Goal: Task Accomplishment & Management: Use online tool/utility

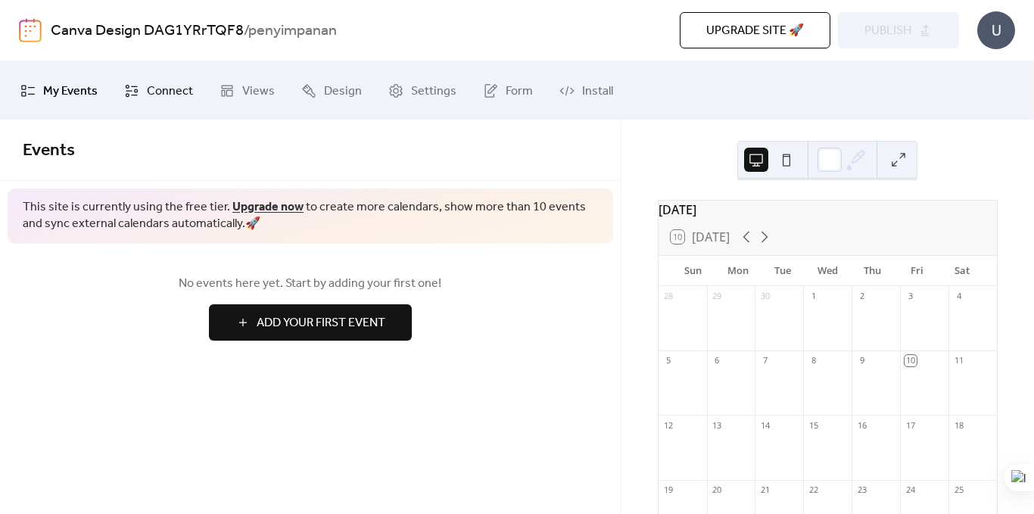
click at [160, 93] on span "Connect" at bounding box center [170, 90] width 46 height 23
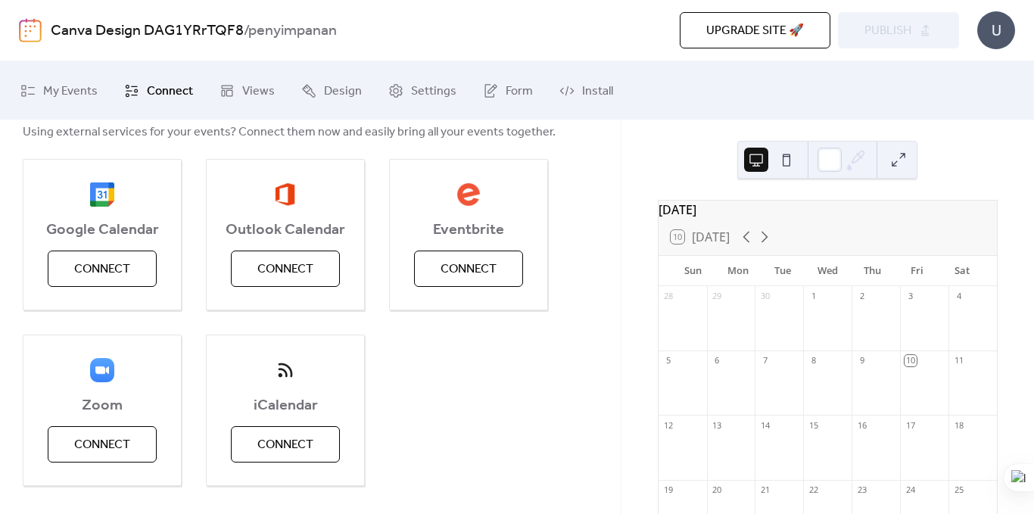
scroll to position [185, 0]
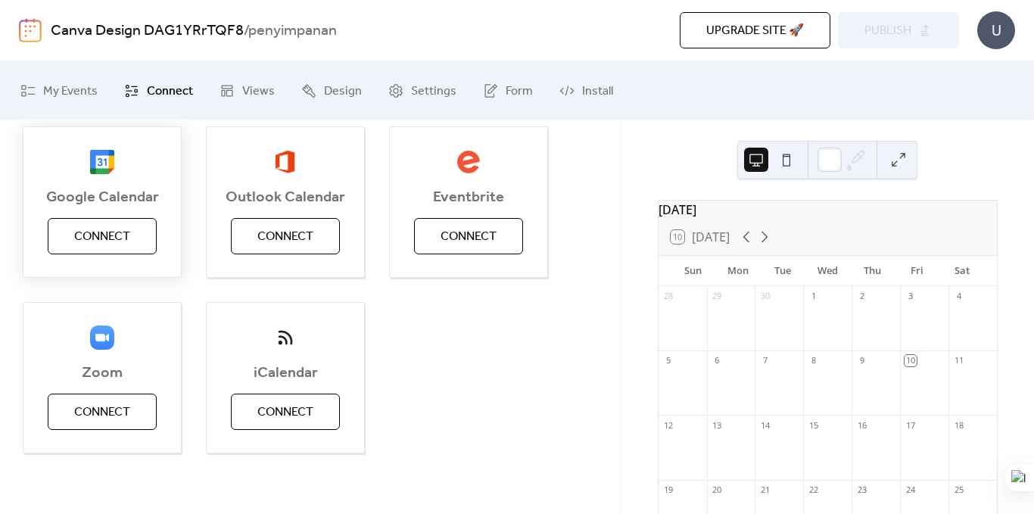
click at [98, 238] on span "Connect" at bounding box center [102, 237] width 56 height 18
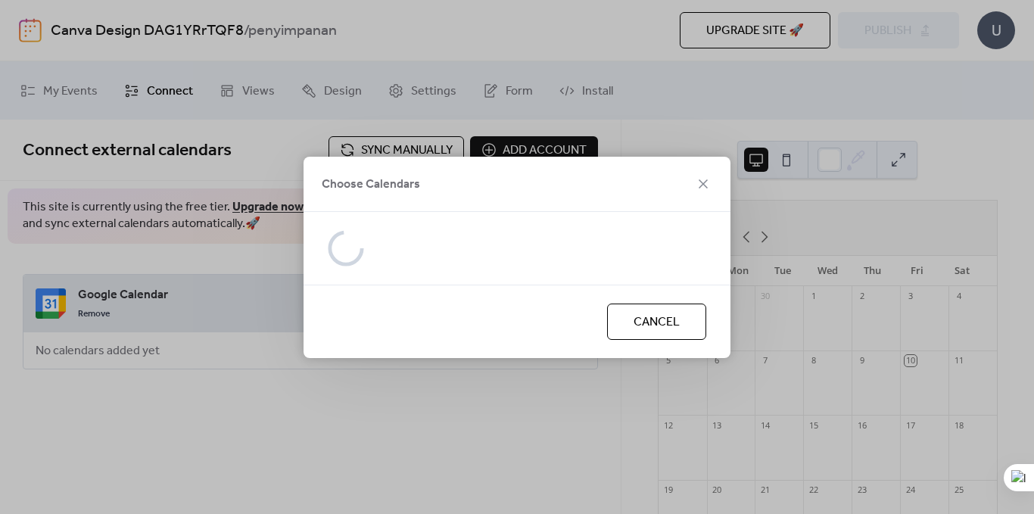
scroll to position [0, 0]
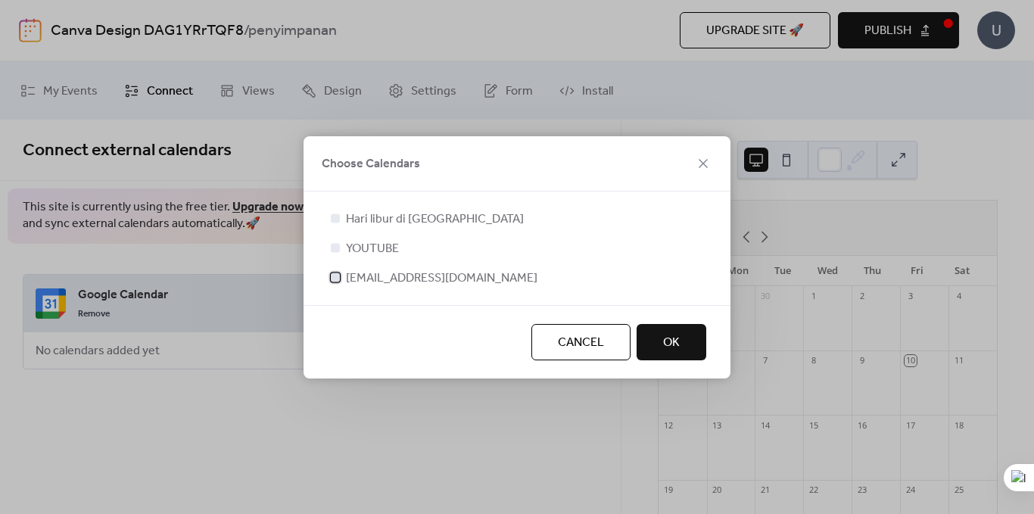
click at [335, 276] on div at bounding box center [335, 276] width 9 height 9
click at [677, 341] on span "OK" at bounding box center [671, 343] width 17 height 18
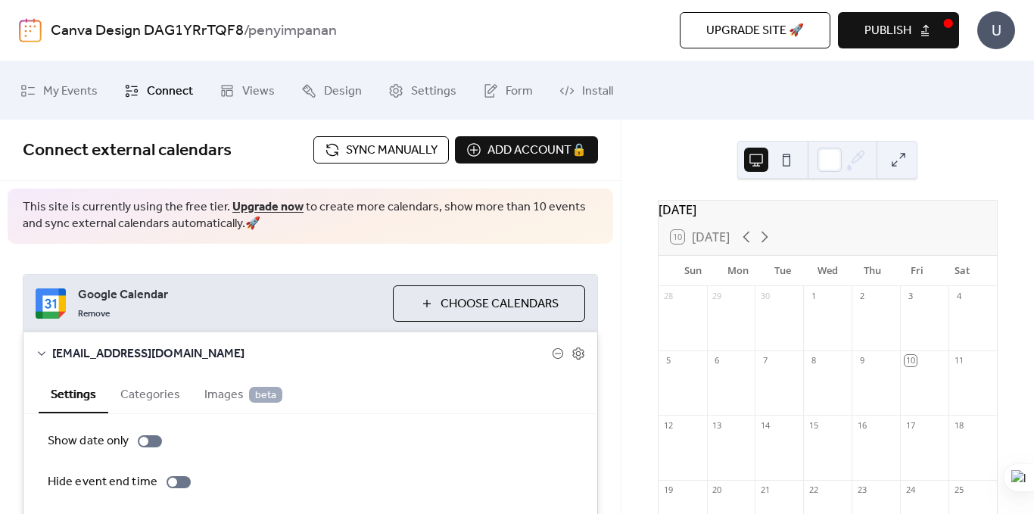
click at [464, 295] on span "Choose Calendars" at bounding box center [500, 304] width 118 height 18
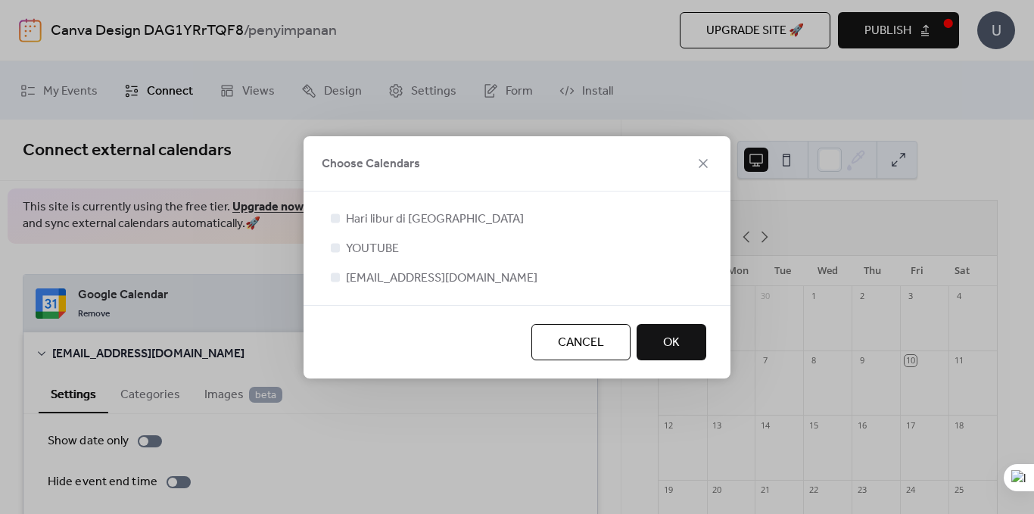
click at [672, 344] on span "OK" at bounding box center [671, 343] width 17 height 18
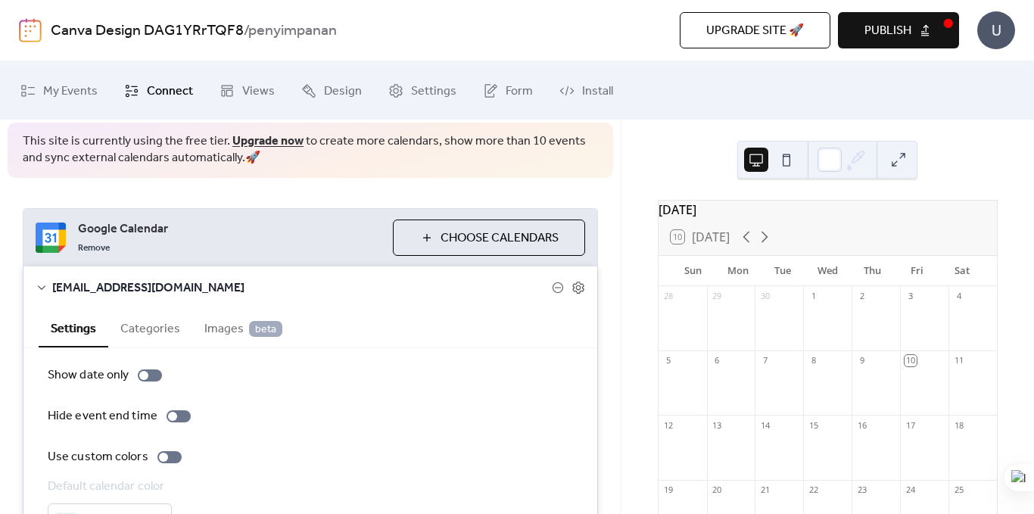
scroll to position [165, 0]
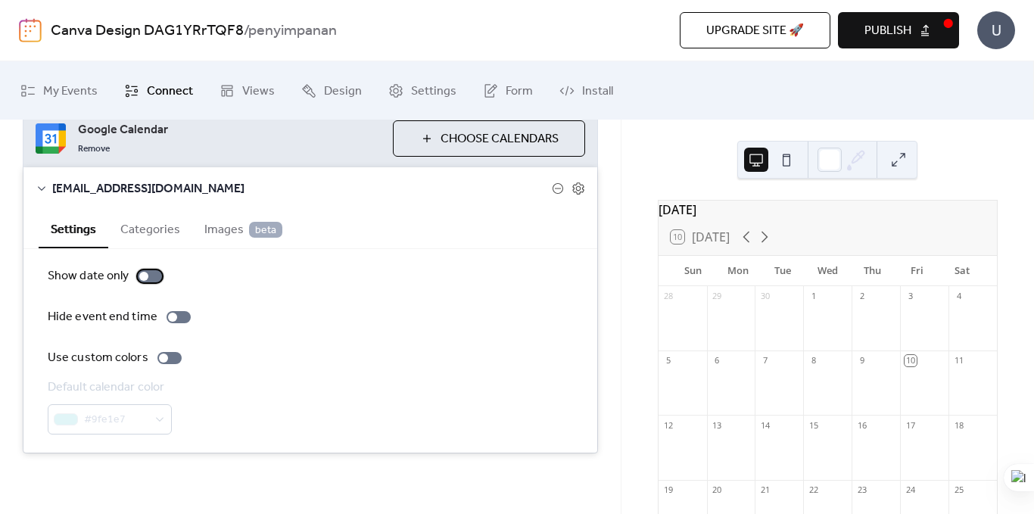
click at [151, 276] on div at bounding box center [150, 276] width 24 height 12
click at [173, 318] on div at bounding box center [172, 317] width 9 height 9
click at [171, 354] on div at bounding box center [169, 358] width 24 height 12
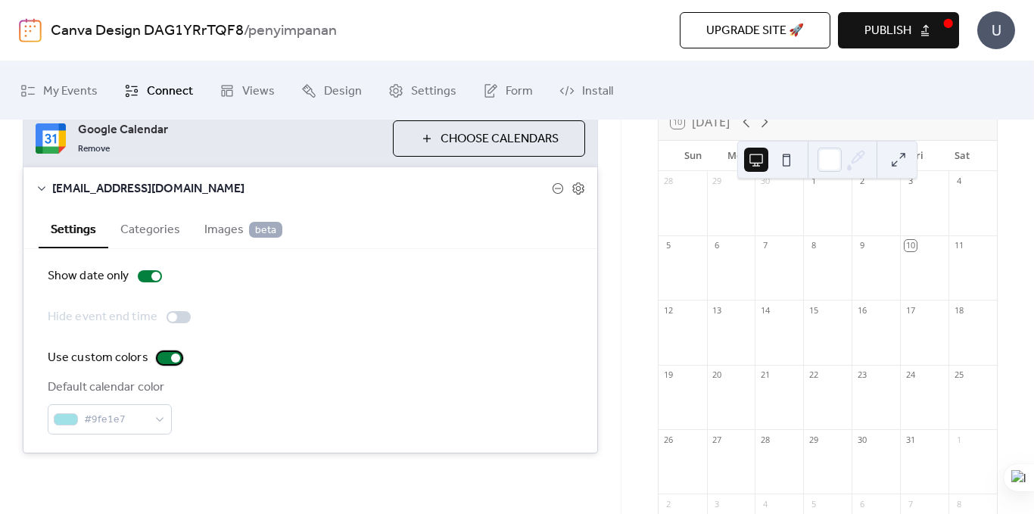
scroll to position [0, 0]
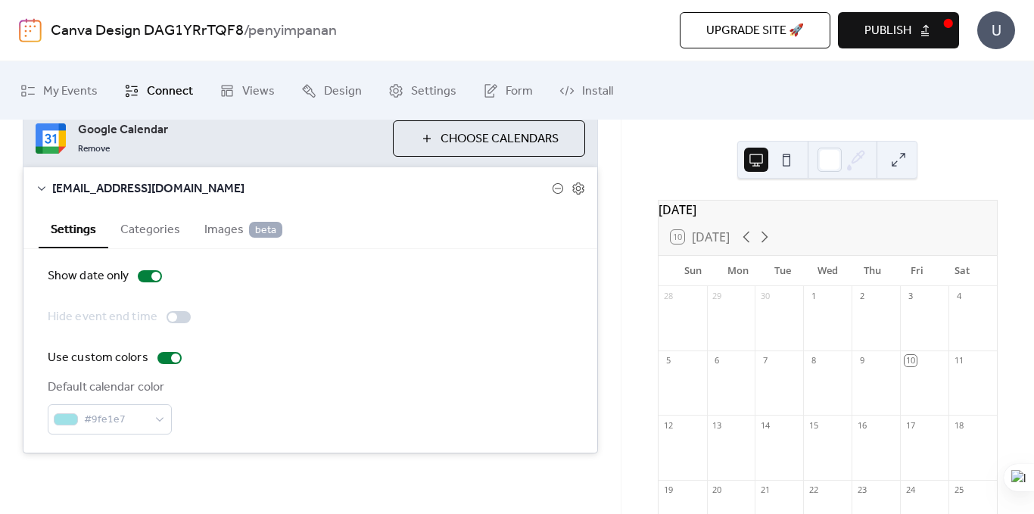
click at [652, 166] on div "[DATE] 10 [DATE] Sun Mon Tue Wed Thu Fri Sat 28 29 30 1 2 3 4 5 6 7 8 9 10 11 1…" at bounding box center [827, 317] width 413 height 394
click at [513, 481] on div "Google Calendar Remove Choose Calendars [EMAIL_ADDRESS][DOMAIN_NAME] Settings C…" at bounding box center [310, 281] width 621 height 405
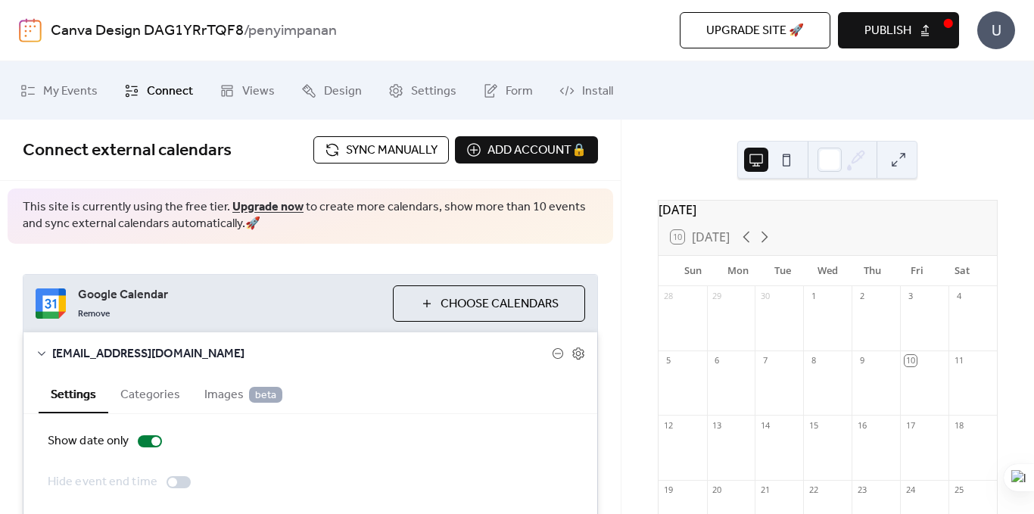
click at [403, 156] on span "Sync manually" at bounding box center [392, 151] width 92 height 18
click at [766, 246] on icon at bounding box center [764, 237] width 18 height 18
click at [747, 243] on icon at bounding box center [746, 237] width 7 height 11
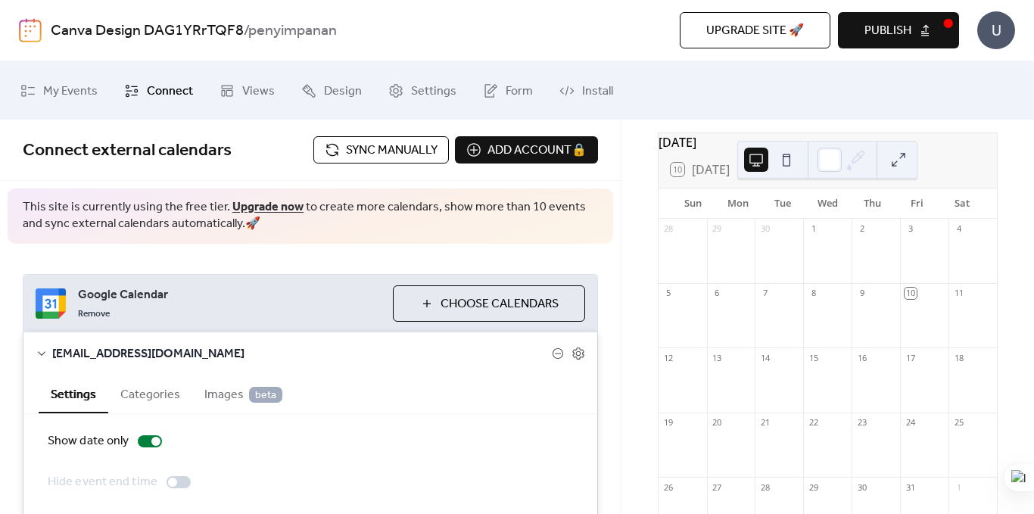
scroll to position [151, 0]
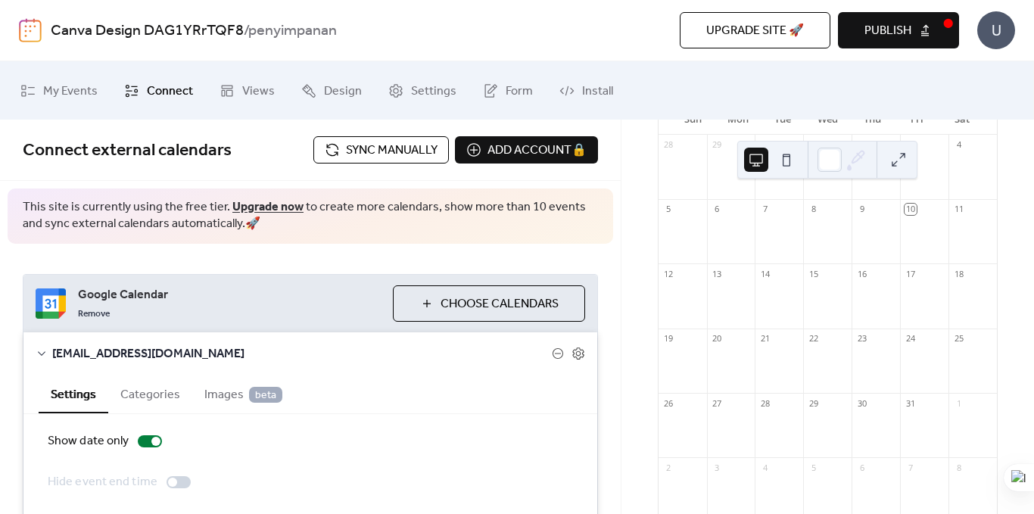
click at [908, 230] on div "10" at bounding box center [924, 231] width 48 height 64
click at [870, 236] on div at bounding box center [876, 239] width 48 height 39
click at [829, 233] on div at bounding box center [827, 239] width 48 height 39
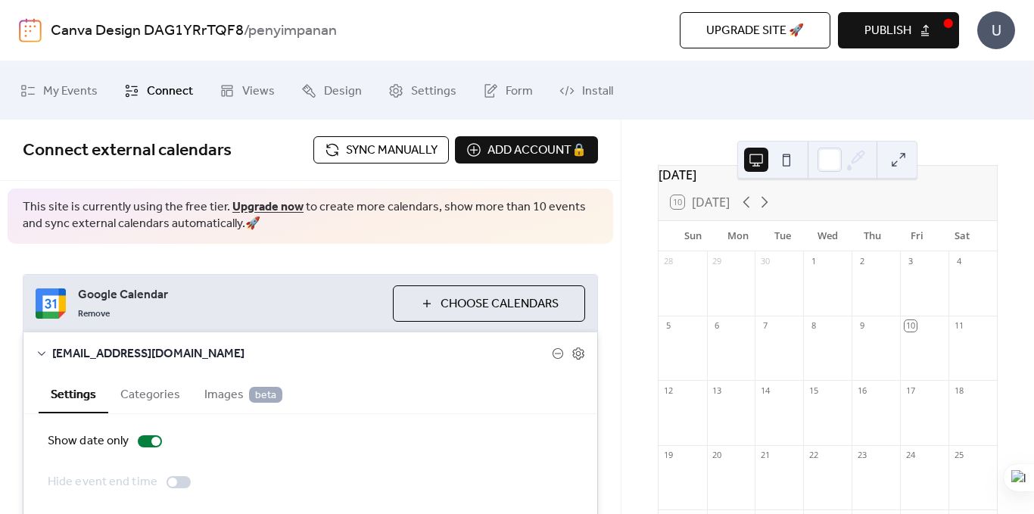
scroll to position [0, 0]
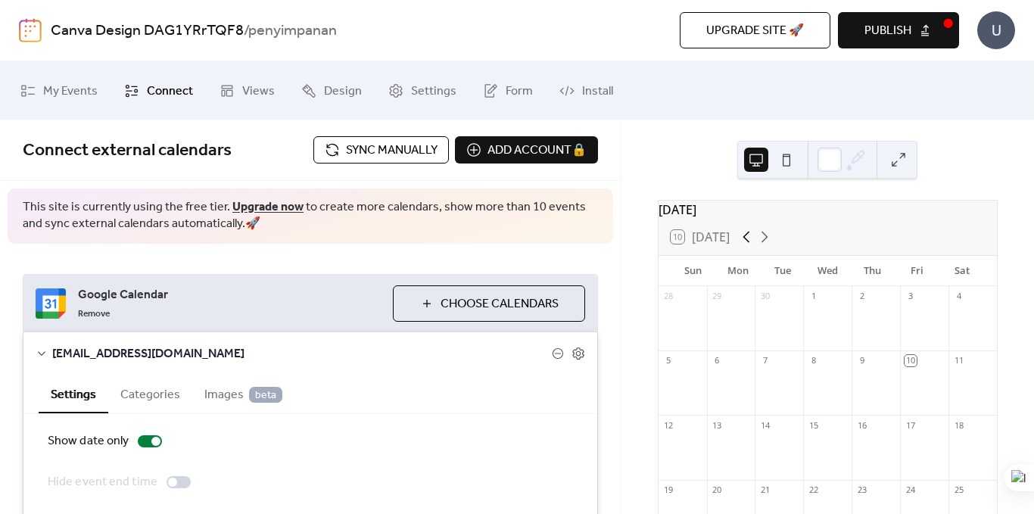
click at [747, 246] on icon at bounding box center [746, 237] width 18 height 18
click at [768, 246] on icon at bounding box center [764, 237] width 18 height 18
click at [923, 27] on button "Publish" at bounding box center [898, 30] width 121 height 36
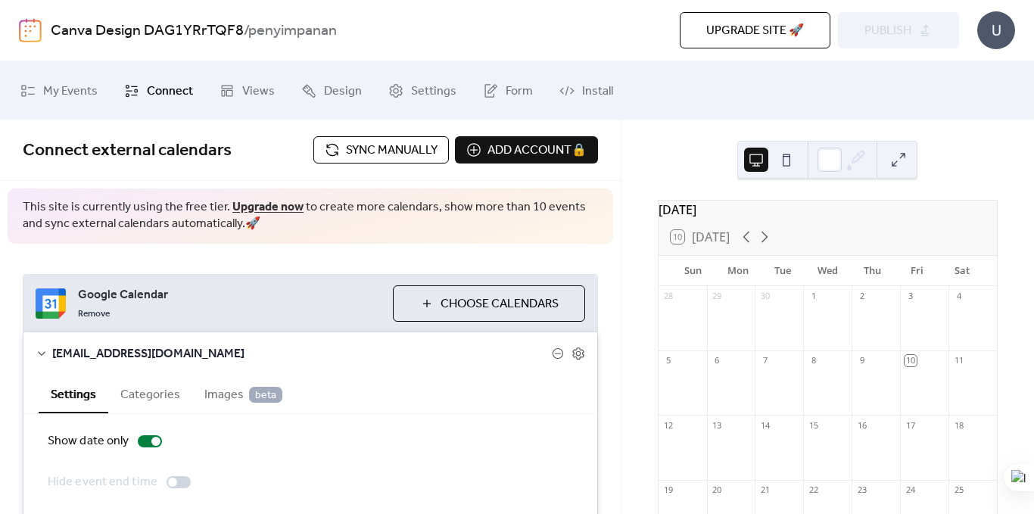
click at [905, 158] on button at bounding box center [898, 160] width 24 height 24
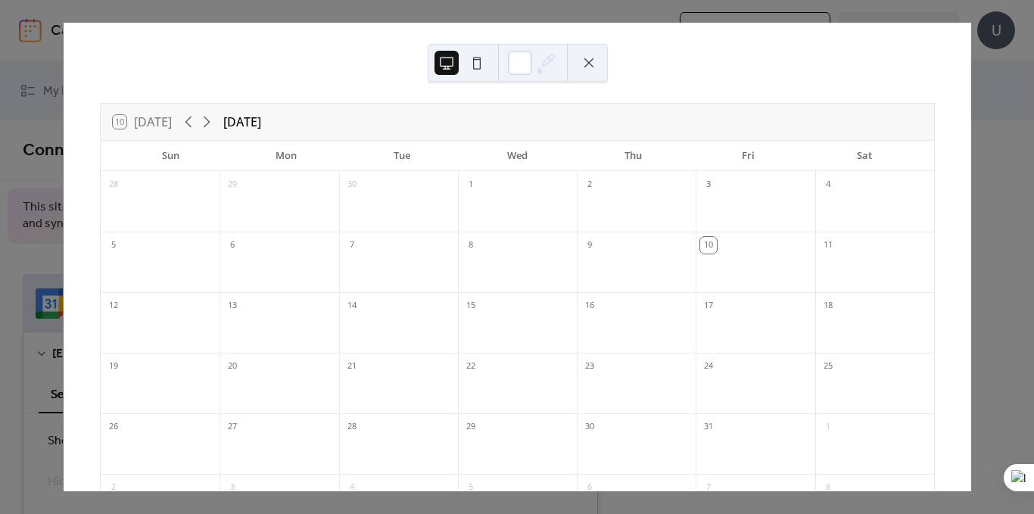
click at [640, 235] on div "9" at bounding box center [636, 244] width 119 height 24
click at [629, 260] on div at bounding box center [636, 271] width 119 height 31
click at [643, 192] on div "2" at bounding box center [636, 183] width 119 height 24
click at [548, 207] on div at bounding box center [517, 210] width 119 height 31
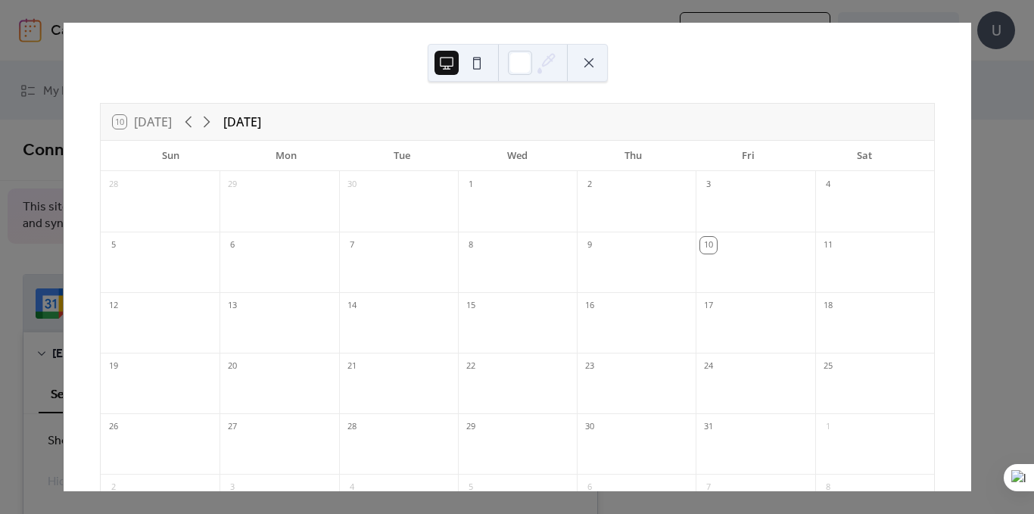
click at [536, 204] on div at bounding box center [517, 210] width 119 height 31
click at [536, 205] on div at bounding box center [517, 210] width 119 height 31
click at [561, 276] on div at bounding box center [517, 271] width 119 height 31
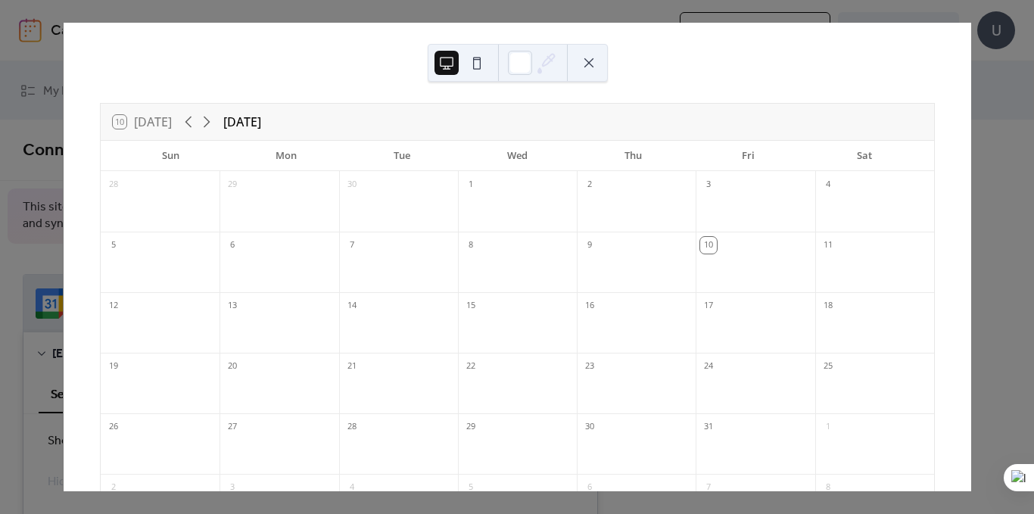
drag, startPoint x: 553, startPoint y: 319, endPoint x: 525, endPoint y: 351, distance: 42.9
click at [549, 325] on div "15" at bounding box center [517, 322] width 119 height 61
drag, startPoint x: 512, startPoint y: 363, endPoint x: 496, endPoint y: 366, distance: 16.2
click at [509, 363] on div "22" at bounding box center [517, 365] width 119 height 24
drag, startPoint x: 478, startPoint y: 364, endPoint x: 461, endPoint y: 339, distance: 30.0
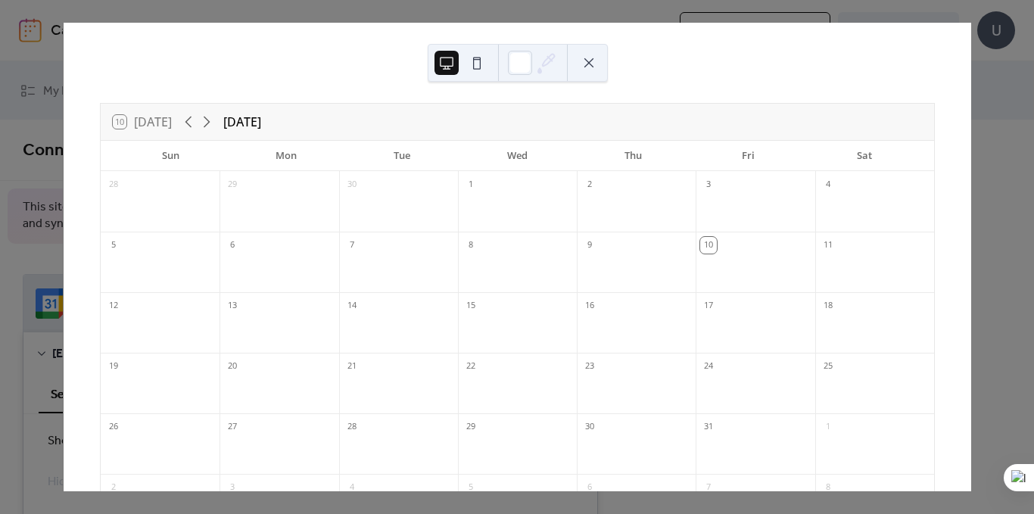
click at [465, 346] on div "28 29 30 1 2 3 4 5 6 7 8 9 10 11 12 13 14 15 16 17 18 19 20 21 22 23 24 25 26 2…" at bounding box center [517, 358] width 833 height 375
drag, startPoint x: 422, startPoint y: 297, endPoint x: 408, endPoint y: 291, distance: 14.9
click at [413, 293] on div "14" at bounding box center [398, 304] width 119 height 24
click at [372, 275] on div at bounding box center [398, 271] width 119 height 31
click at [422, 319] on div at bounding box center [398, 331] width 119 height 31
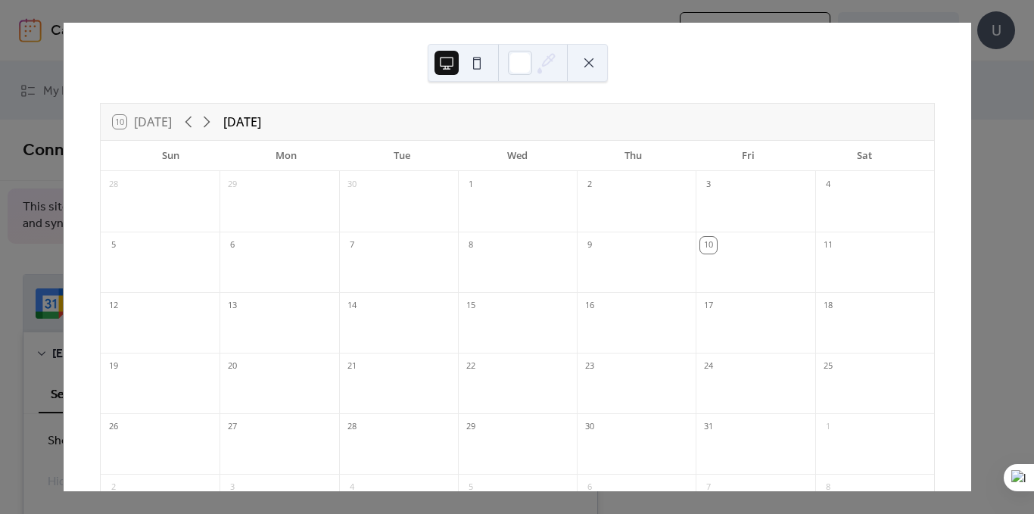
click at [422, 319] on div at bounding box center [398, 331] width 119 height 31
click at [465, 332] on div at bounding box center [517, 331] width 119 height 31
click at [479, 325] on div at bounding box center [517, 331] width 119 height 31
click at [481, 324] on div at bounding box center [517, 331] width 119 height 31
drag, startPoint x: 455, startPoint y: 323, endPoint x: 481, endPoint y: 328, distance: 26.9
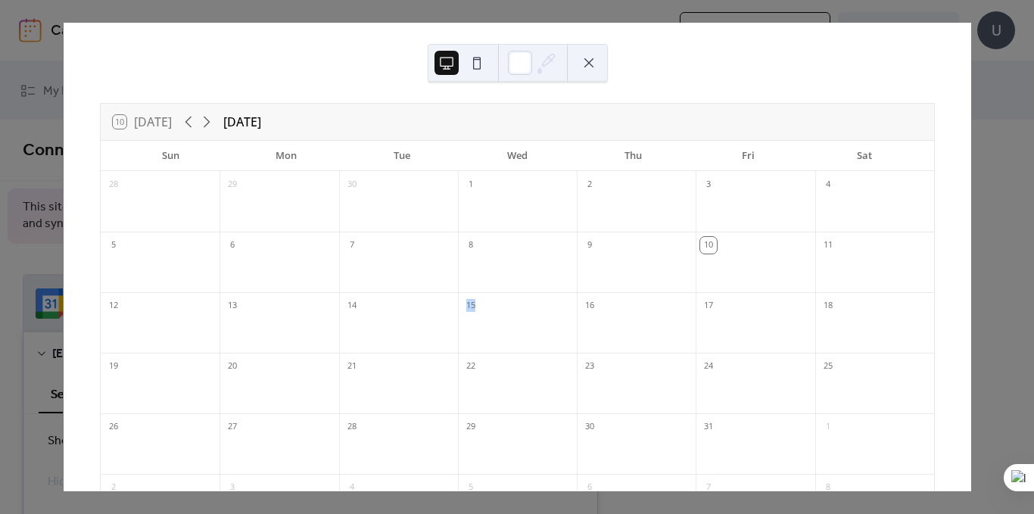
click at [481, 328] on div "28 29 30 1 2 3 4 5 6 7 8 9 10 11 12 13 14 15 16 17 18 19 20 21 22 23 24 25 26 2…" at bounding box center [517, 358] width 833 height 375
click at [490, 319] on div at bounding box center [517, 331] width 119 height 31
click at [509, 317] on div at bounding box center [517, 331] width 119 height 31
drag, startPoint x: 509, startPoint y: 317, endPoint x: 401, endPoint y: 319, distance: 107.5
click at [401, 319] on div "28 29 30 1 2 3 4 5 6 7 8 9 10 11 12 13 14 15 16 17 18 19 20 21 22 23 24 25 26 2…" at bounding box center [517, 358] width 833 height 375
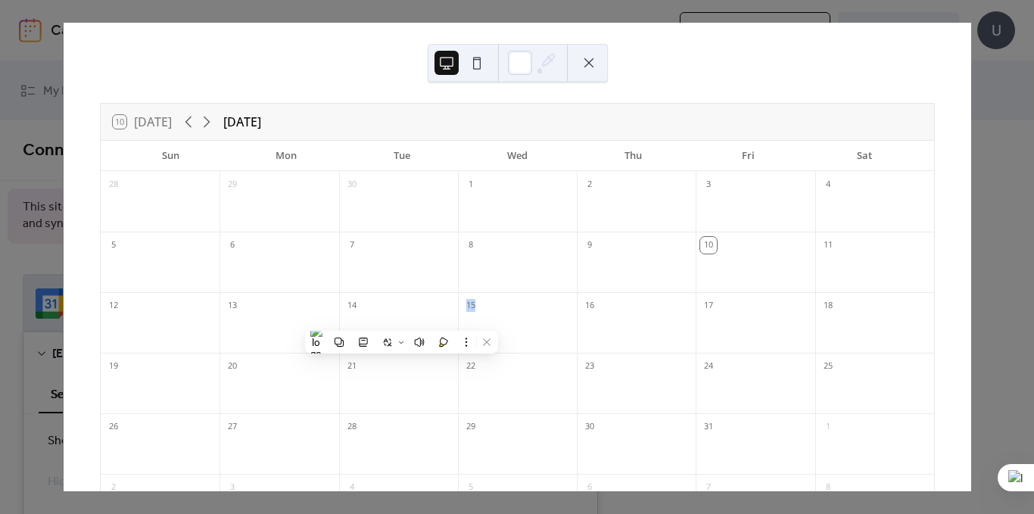
click at [400, 320] on div at bounding box center [398, 331] width 119 height 31
click at [525, 327] on div at bounding box center [517, 331] width 119 height 31
drag, startPoint x: 523, startPoint y: 324, endPoint x: 488, endPoint y: 322, distance: 34.9
click at [488, 322] on div at bounding box center [517, 331] width 119 height 31
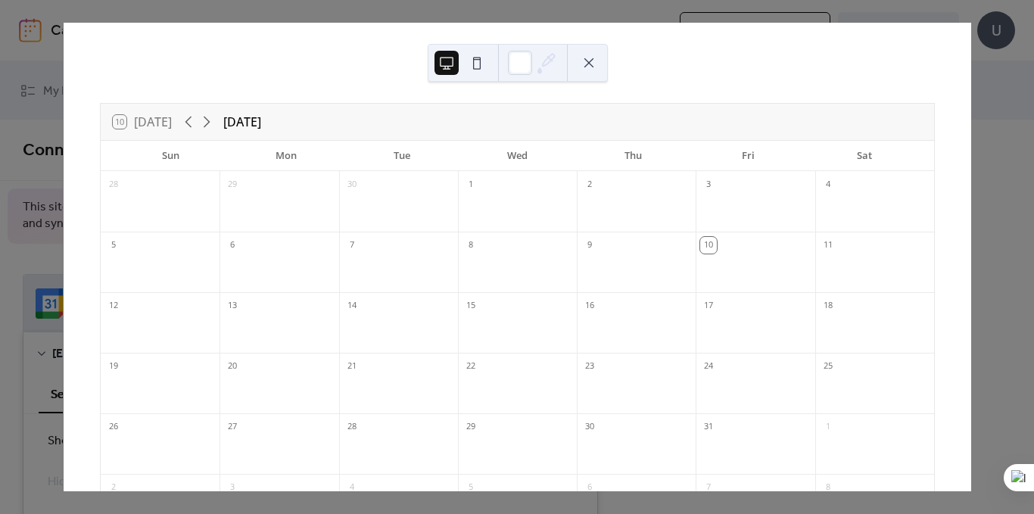
click at [488, 322] on div at bounding box center [517, 331] width 119 height 31
click at [485, 364] on div "22" at bounding box center [517, 365] width 119 height 24
click at [486, 367] on div "22" at bounding box center [517, 365] width 119 height 24
click at [476, 364] on div "22" at bounding box center [470, 366] width 17 height 17
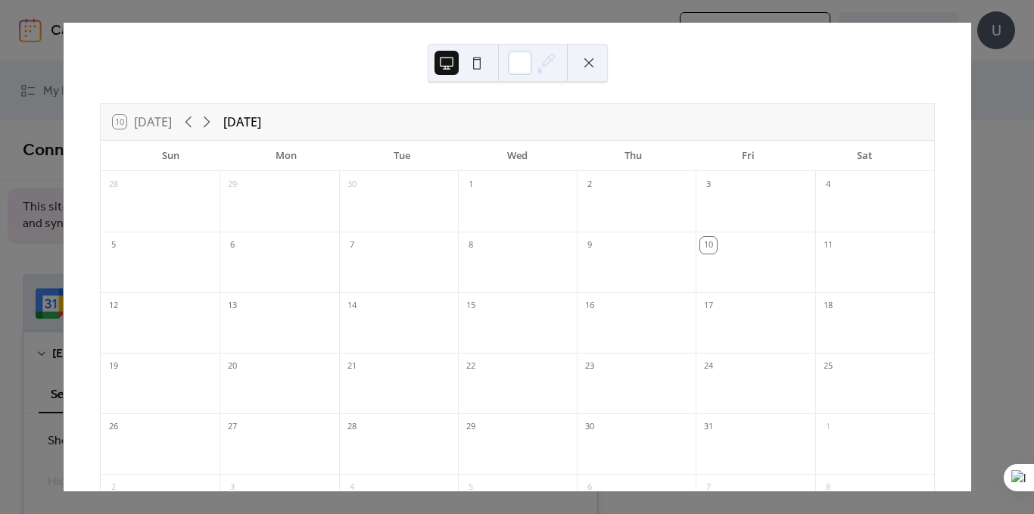
click at [476, 366] on div "22" at bounding box center [470, 366] width 17 height 17
click at [470, 366] on div "22" at bounding box center [470, 366] width 17 height 17
click at [470, 313] on div "15" at bounding box center [470, 305] width 17 height 17
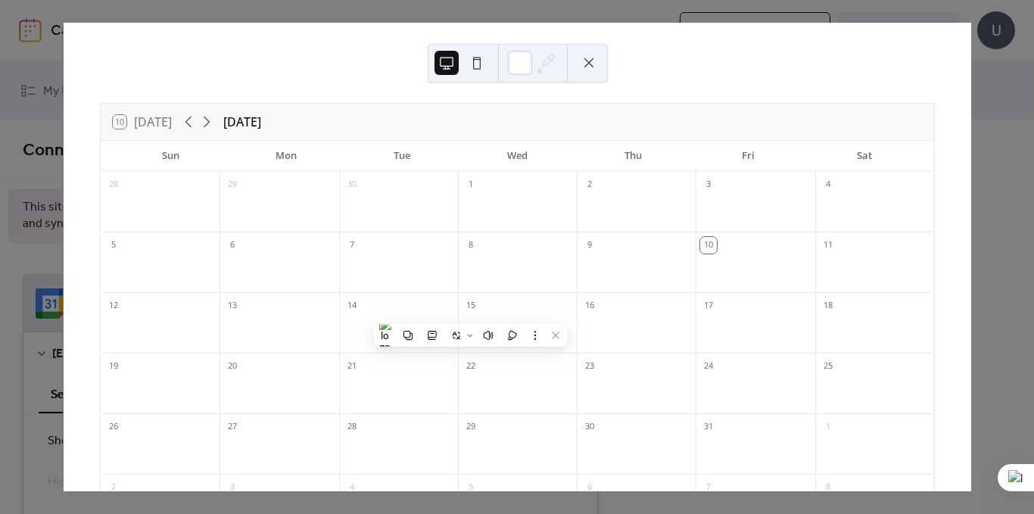
click at [509, 256] on div at bounding box center [517, 271] width 119 height 31
click at [511, 256] on div at bounding box center [517, 271] width 119 height 31
click at [546, 285] on div at bounding box center [517, 271] width 119 height 31
click at [539, 270] on div at bounding box center [517, 271] width 119 height 31
click at [537, 269] on div at bounding box center [517, 271] width 119 height 31
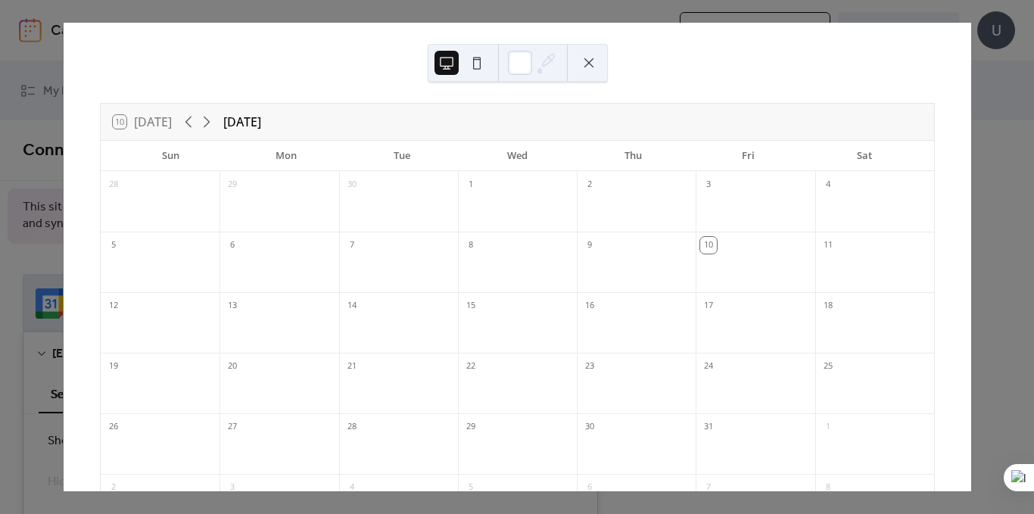
drag, startPoint x: 518, startPoint y: 266, endPoint x: 498, endPoint y: 265, distance: 19.7
click at [503, 265] on div at bounding box center [517, 271] width 119 height 31
drag, startPoint x: 464, startPoint y: 265, endPoint x: 387, endPoint y: 263, distance: 77.2
click at [457, 266] on div "28 29 30 1 2 3 4 5 6 7 8 9 10 11 12 13 14 15 16 17 18 19 20 21 22 23 24 25 26 2…" at bounding box center [517, 358] width 833 height 375
click at [294, 274] on div at bounding box center [279, 271] width 119 height 31
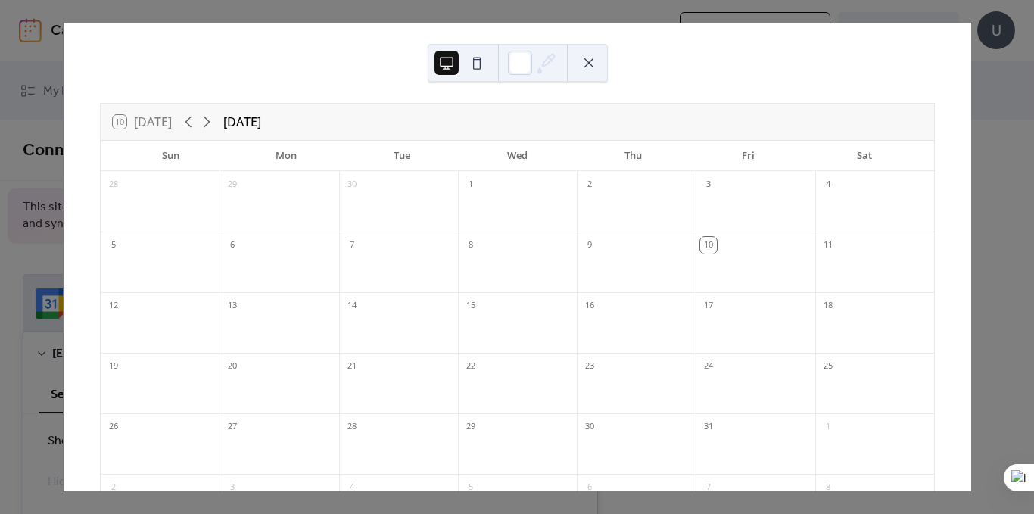
drag, startPoint x: 123, startPoint y: 257, endPoint x: 83, endPoint y: 256, distance: 40.1
click at [95, 257] on div "10 [DATE] [DATE] Sun Mon Tue Wed Thu Fri Sat 28 29 30 1 2 3 4 5 6 7 8 9 10 11 1…" at bounding box center [517, 342] width 859 height 478
drag, startPoint x: 380, startPoint y: 273, endPoint x: 582, endPoint y: 287, distance: 202.6
click at [469, 270] on div "28 29 30 1 2 3 4 5 6 7 8 9 10 11 12 13 14 15 16 17 18 19 20 21 22 23 24 25 26 2…" at bounding box center [517, 358] width 833 height 375
drag, startPoint x: 736, startPoint y: 324, endPoint x: 753, endPoint y: 338, distance: 22.6
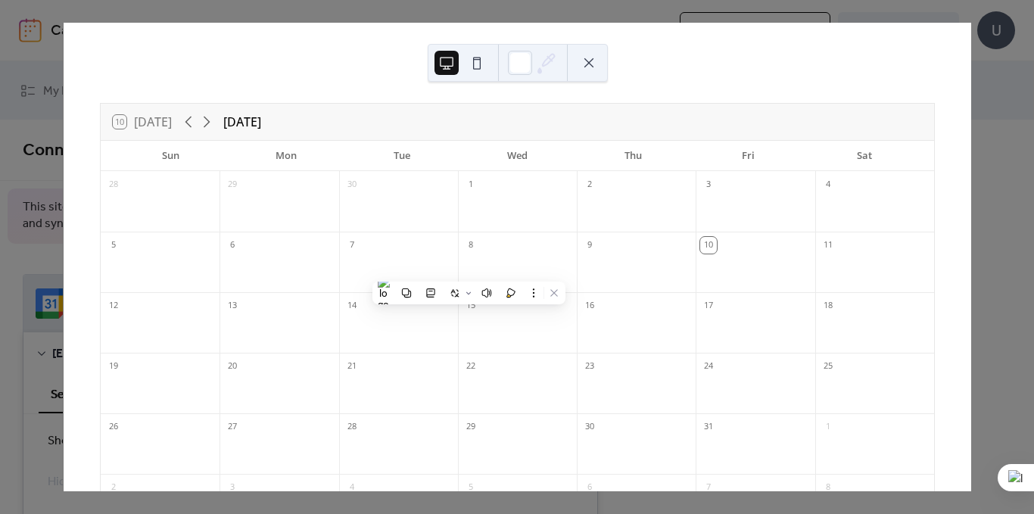
click at [744, 328] on div "17" at bounding box center [755, 322] width 119 height 61
drag, startPoint x: 584, startPoint y: 348, endPoint x: 559, endPoint y: 335, distance: 28.1
click at [583, 348] on div "16" at bounding box center [636, 322] width 119 height 61
click at [620, 329] on div at bounding box center [636, 331] width 119 height 31
click at [620, 328] on div at bounding box center [636, 331] width 119 height 31
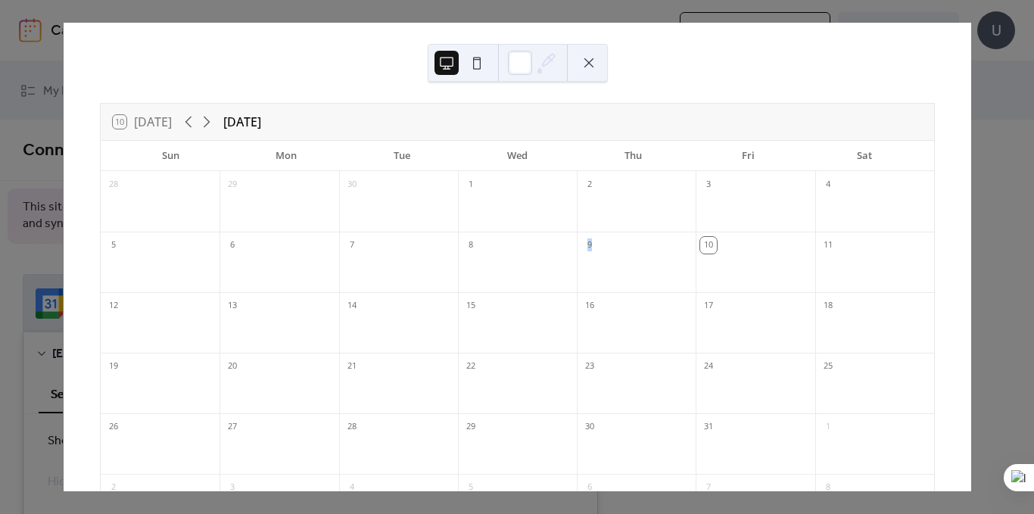
drag, startPoint x: 582, startPoint y: 254, endPoint x: 574, endPoint y: 248, distance: 9.2
click at [582, 253] on div "9" at bounding box center [636, 262] width 119 height 61
click at [487, 242] on div "8" at bounding box center [517, 244] width 119 height 24
drag, startPoint x: 500, startPoint y: 266, endPoint x: 500, endPoint y: 252, distance: 14.4
click at [500, 266] on div at bounding box center [517, 271] width 119 height 31
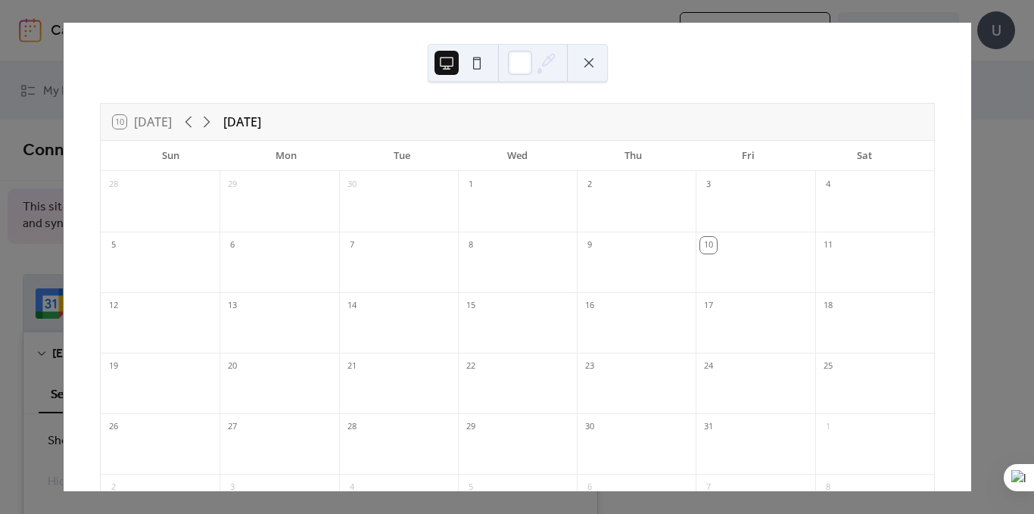
click at [511, 193] on div "1" at bounding box center [517, 183] width 119 height 24
click at [971, 203] on div "10 [DATE] [DATE] Sun Mon Tue Wed Thu Fri Sat 28 29 30 1 2 3 4 5 6 7 8 9 10 11 1…" at bounding box center [517, 257] width 908 height 469
click at [584, 71] on button at bounding box center [589, 63] width 24 height 24
